Goal: Information Seeking & Learning: Find specific fact

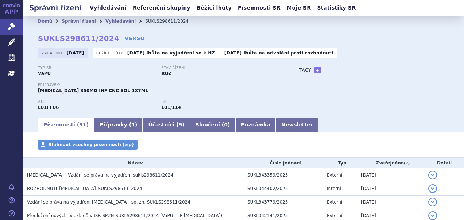
click at [97, 9] on link "Vyhledávání" at bounding box center [108, 8] width 41 height 10
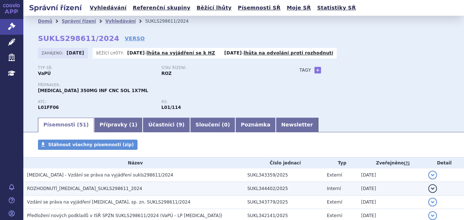
click at [93, 188] on span "ROZHODNUTÍ_[MEDICAL_DATA]_SUKLS298611_2024" at bounding box center [84, 188] width 115 height 5
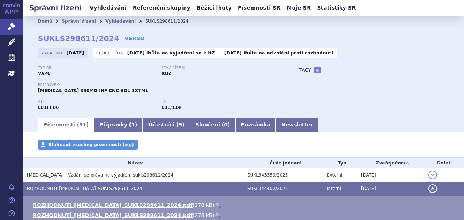
click at [215, 204] on link "🔍" at bounding box center [218, 205] width 6 height 6
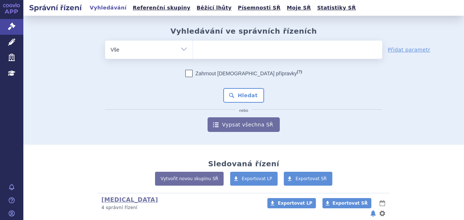
click at [215, 53] on ul at bounding box center [287, 48] width 189 height 15
click at [193, 53] on select at bounding box center [193, 49] width 0 height 18
paste input "SUKLS298611/2024"
type input "SUKLS298611/2024"
select select "SUKLS298611/2024"
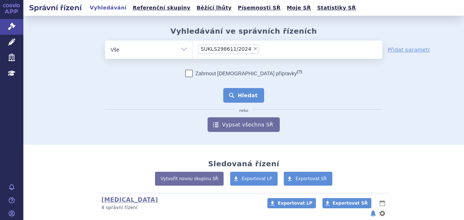
click at [242, 94] on button "Hledat" at bounding box center [243, 95] width 41 height 15
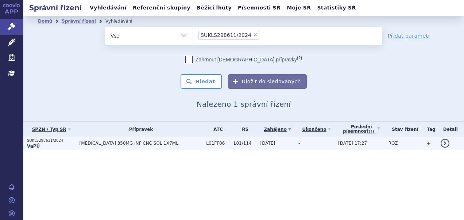
click at [109, 144] on span "[MEDICAL_DATA] 350MG INF CNC SOL 1X7ML" at bounding box center [141, 142] width 123 height 5
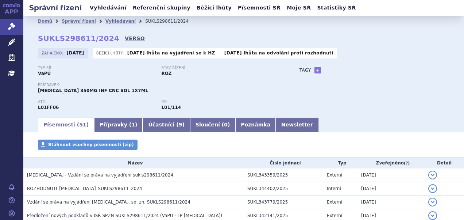
click at [125, 37] on link "VERSO" at bounding box center [135, 38] width 20 height 7
